Goal: Use online tool/utility: Utilize a website feature to perform a specific function

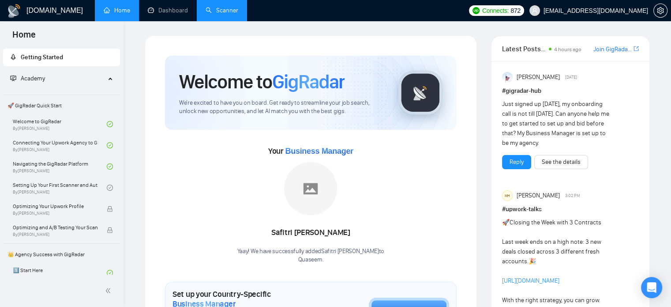
click at [222, 10] on link "Scanner" at bounding box center [222, 11] width 33 height 8
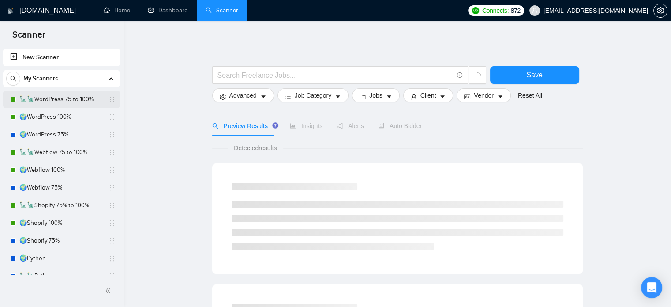
click at [65, 98] on link "🗽🗽WordPress 75 to 100%" at bounding box center [61, 99] width 84 height 18
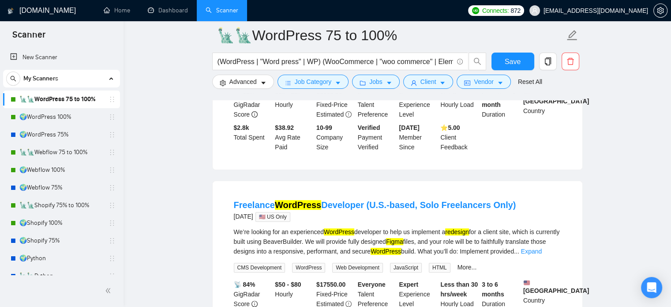
scroll to position [221, 0]
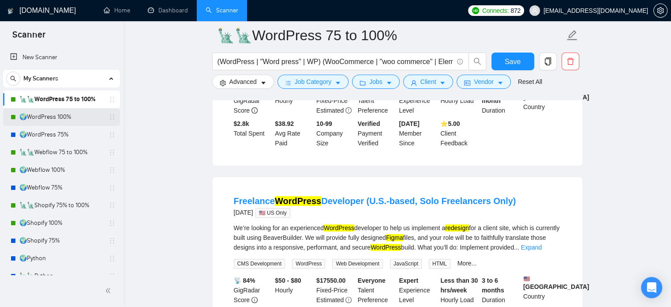
click at [71, 118] on link "🌍WordPress 100%" at bounding box center [61, 117] width 84 height 18
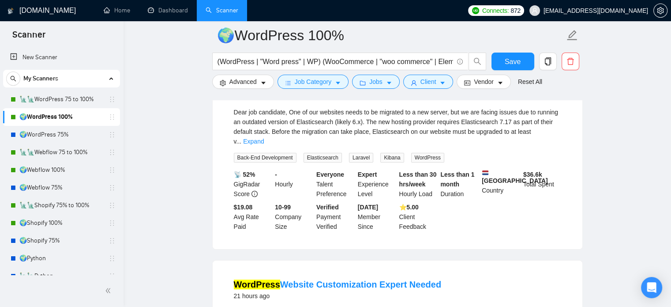
scroll to position [15, 0]
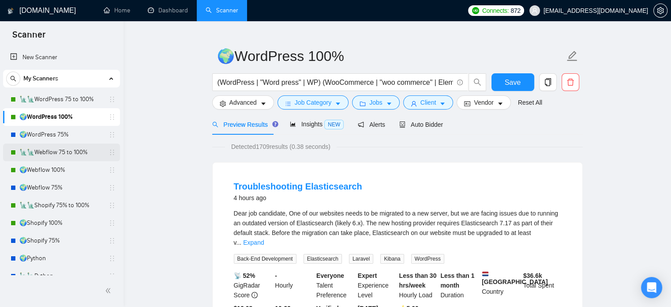
click at [58, 154] on link "🗽🗽Webflow 75 to 100%" at bounding box center [61, 152] width 84 height 18
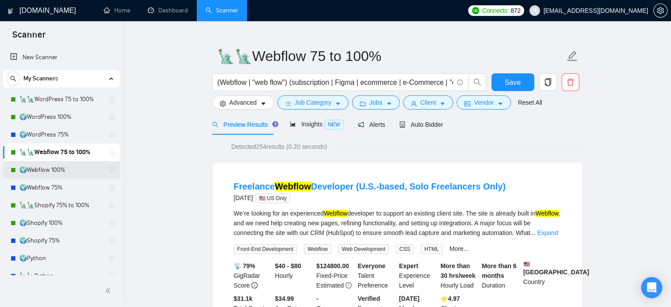
click at [60, 173] on link "🌍Webflow 100%" at bounding box center [61, 170] width 84 height 18
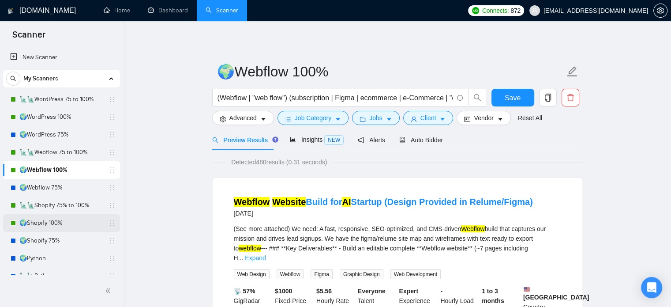
click at [24, 223] on link "🌍Shopify 100%" at bounding box center [61, 223] width 84 height 18
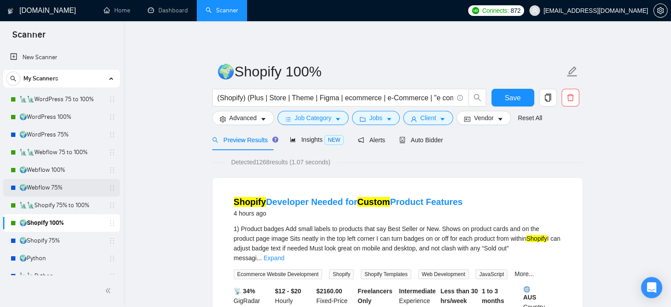
click at [26, 186] on link "🌍Webflow 75%" at bounding box center [61, 188] width 84 height 18
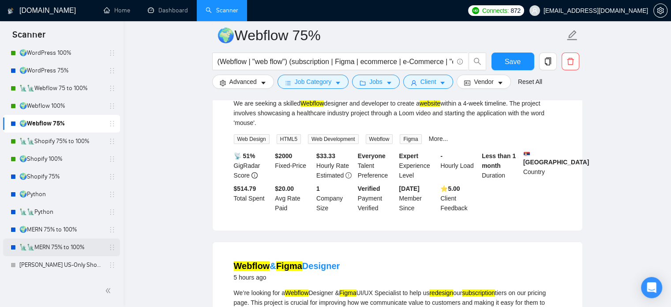
scroll to position [54, 0]
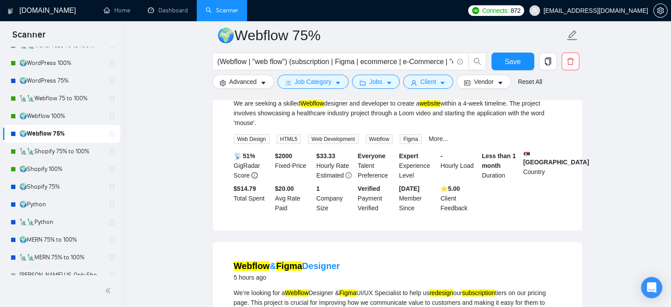
drag, startPoint x: 79, startPoint y: 240, endPoint x: 118, endPoint y: 234, distance: 39.2
click at [79, 240] on link "🌍MERN 75% to 100%" at bounding box center [61, 240] width 84 height 18
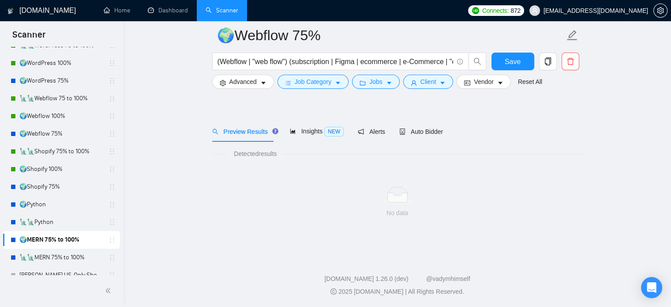
scroll to position [15, 0]
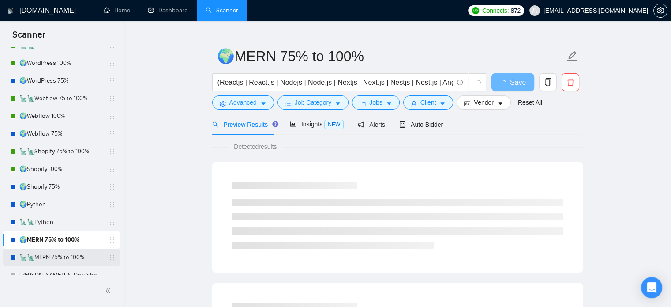
click at [69, 256] on link "🗽🗽MERN 75% to 100%" at bounding box center [61, 257] width 84 height 18
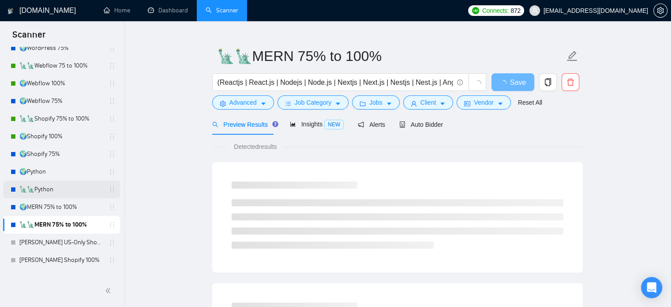
scroll to position [98, 0]
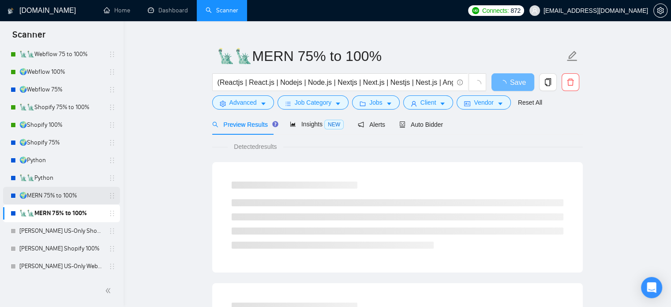
click at [67, 196] on link "🌍MERN 75% to 100%" at bounding box center [61, 196] width 84 height 18
